Goal: Task Accomplishment & Management: Manage account settings

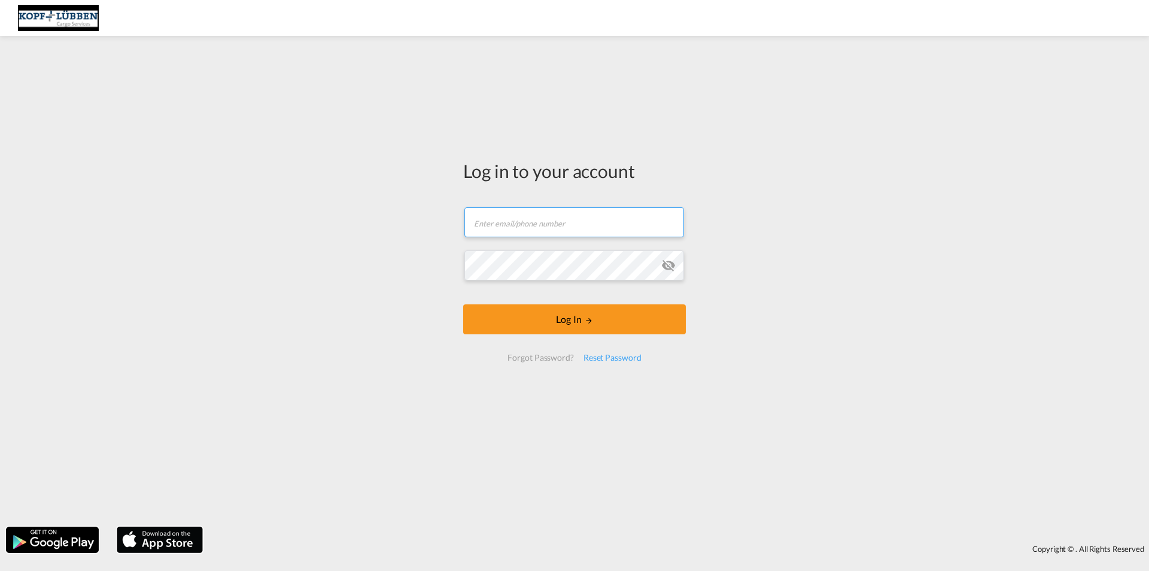
click at [559, 229] on input "text" at bounding box center [575, 222] width 220 height 30
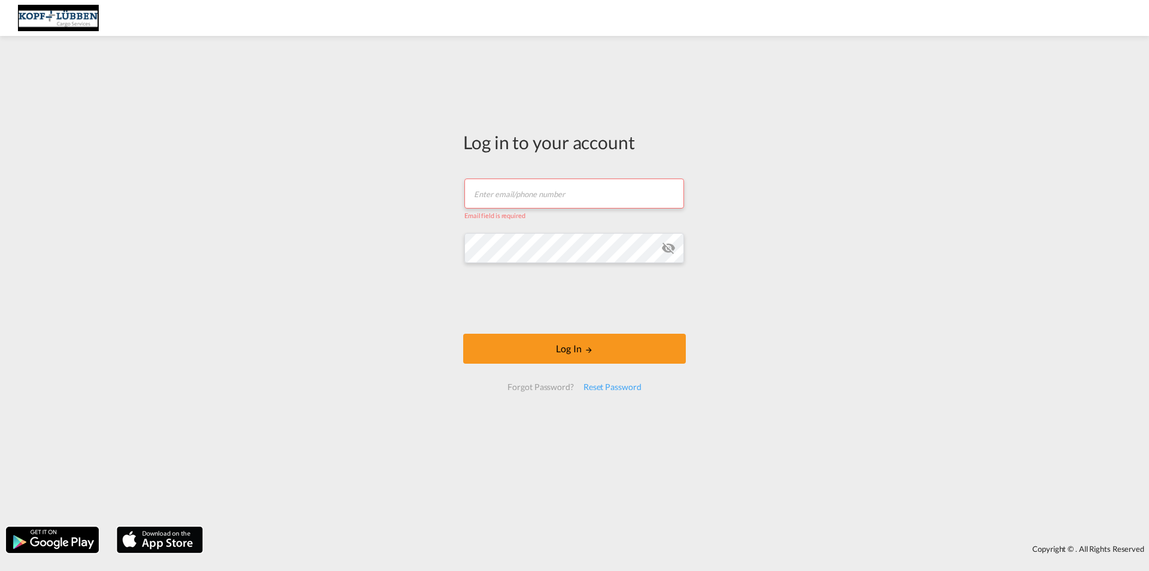
click at [543, 193] on input "text" at bounding box center [575, 193] width 220 height 30
click at [522, 184] on input "text" at bounding box center [575, 193] width 220 height 30
type input "[EMAIL_ADDRESS][PERSON_NAME][DOMAIN_NAME]"
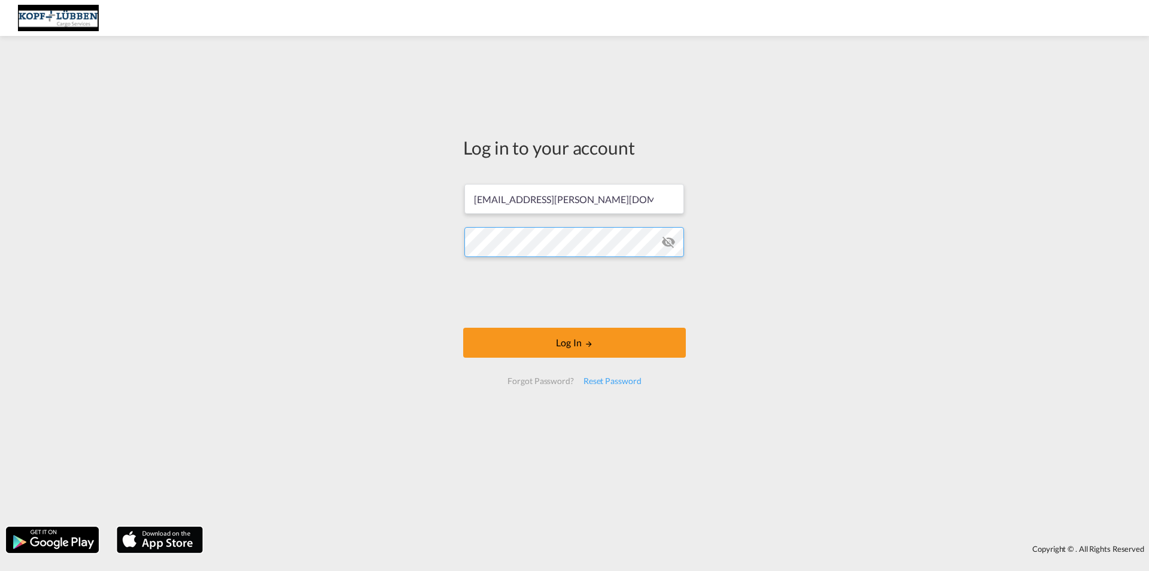
click at [463, 327] on button "Log In" at bounding box center [574, 342] width 223 height 30
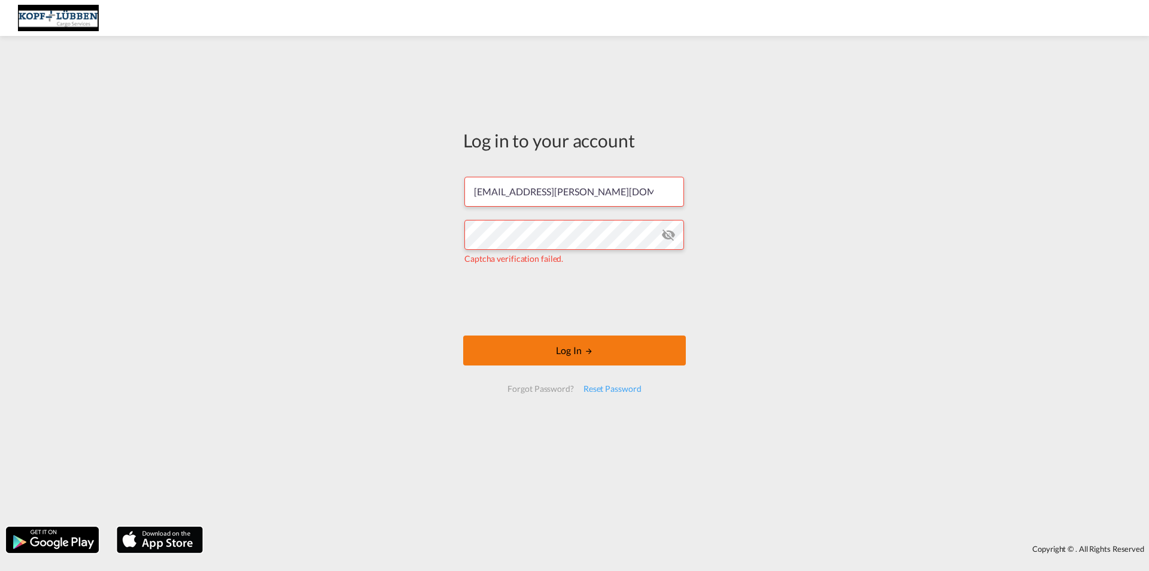
click at [540, 345] on button "Log In" at bounding box center [574, 350] width 223 height 30
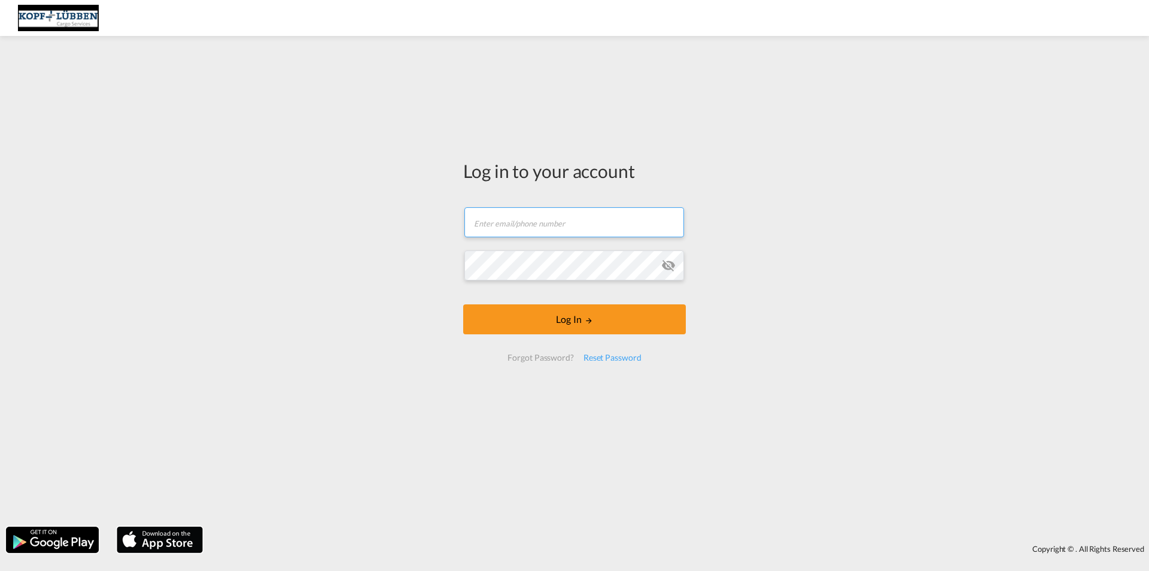
click at [548, 225] on input "text" at bounding box center [575, 222] width 220 height 30
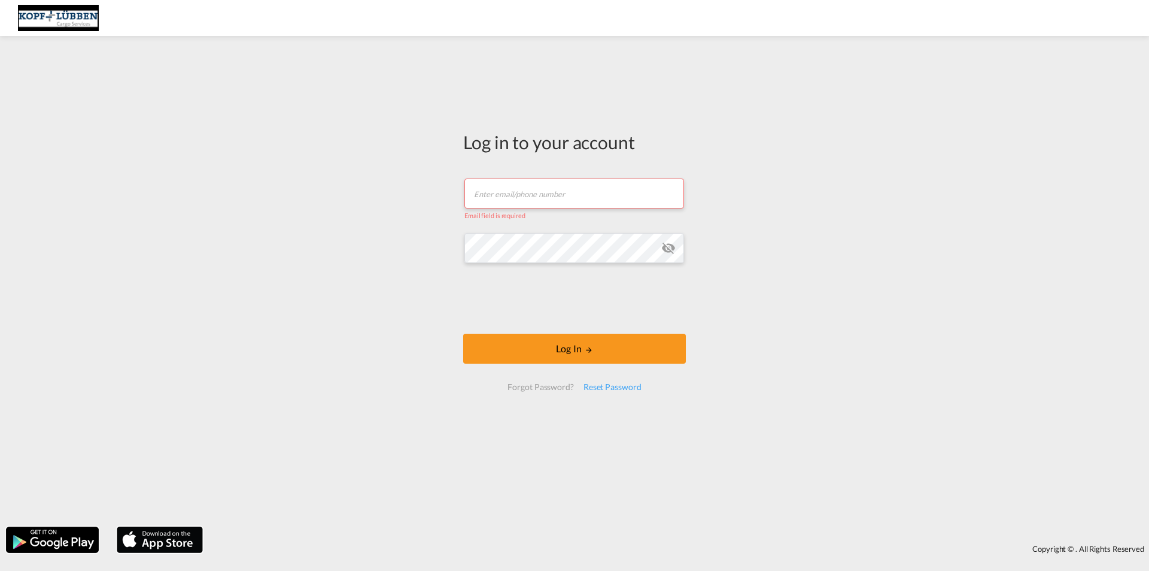
click at [529, 186] on input "text" at bounding box center [575, 193] width 220 height 30
click at [596, 385] on div "Reset Password" at bounding box center [613, 387] width 68 height 22
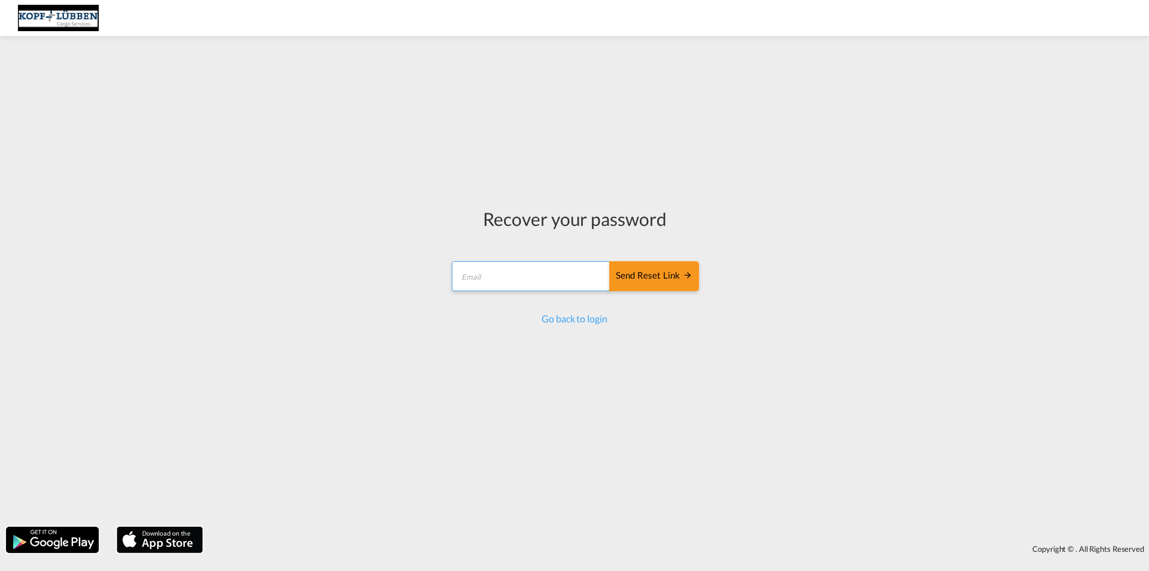
click at [502, 279] on input "email" at bounding box center [531, 276] width 159 height 30
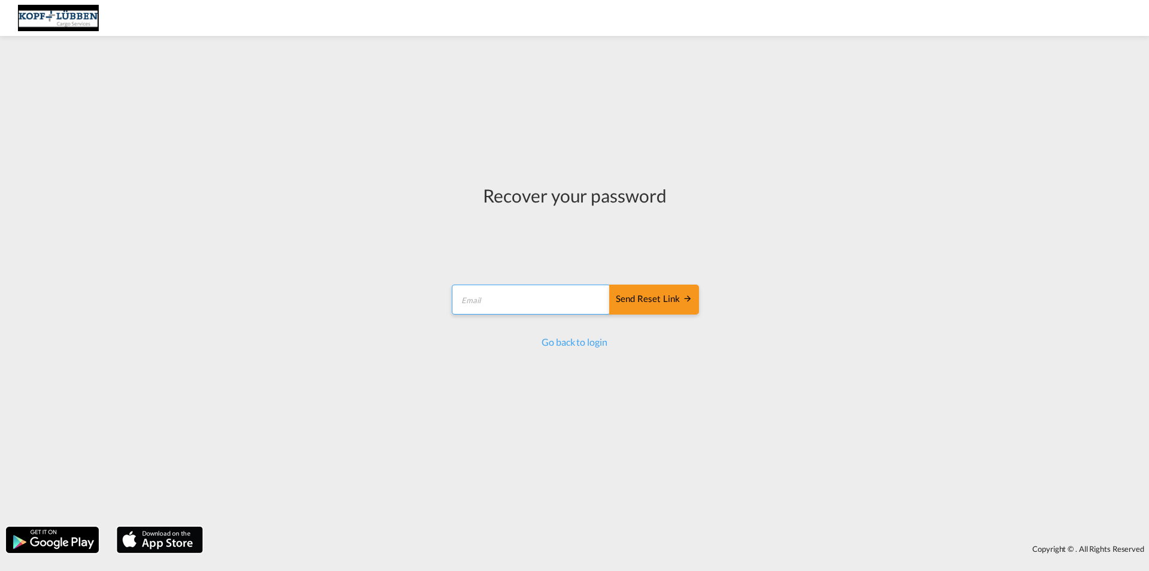
type input "l.nissen@kopf-luebben.com"
click at [636, 303] on div "Send reset link" at bounding box center [654, 299] width 77 height 14
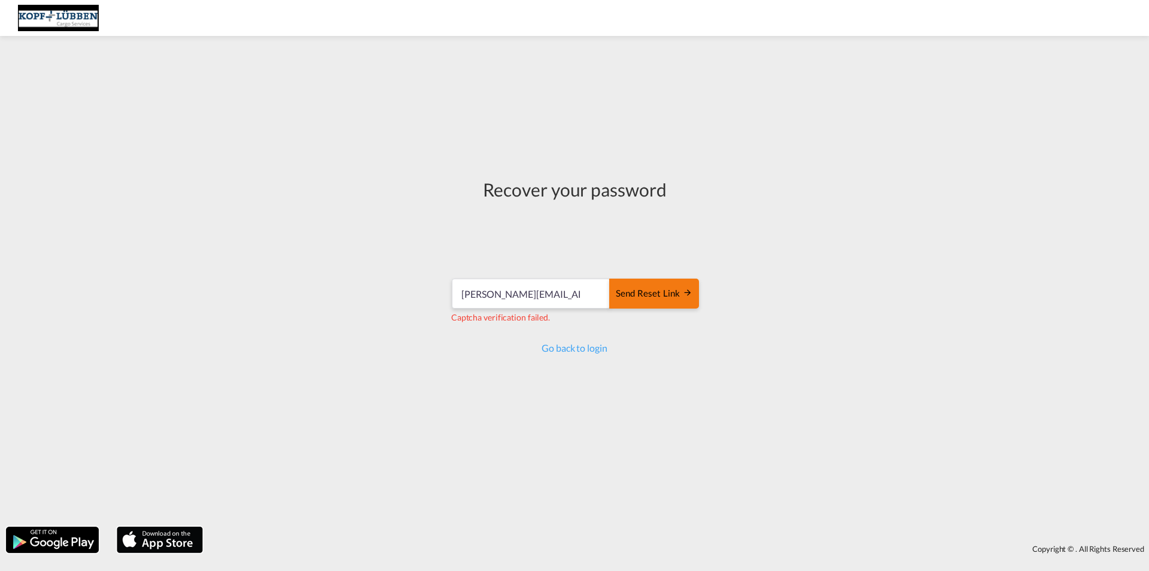
click at [650, 300] on div "Send reset link" at bounding box center [654, 294] width 77 height 14
drag, startPoint x: 583, startPoint y: 296, endPoint x: 423, endPoint y: 296, distance: 160.4
click at [423, 296] on div "Recover your password l.nissen@kopf-luebben.com Send reset link We can't find a…" at bounding box center [574, 281] width 1149 height 478
click at [540, 288] on input "email" at bounding box center [531, 293] width 159 height 30
